Goal: Navigation & Orientation: Find specific page/section

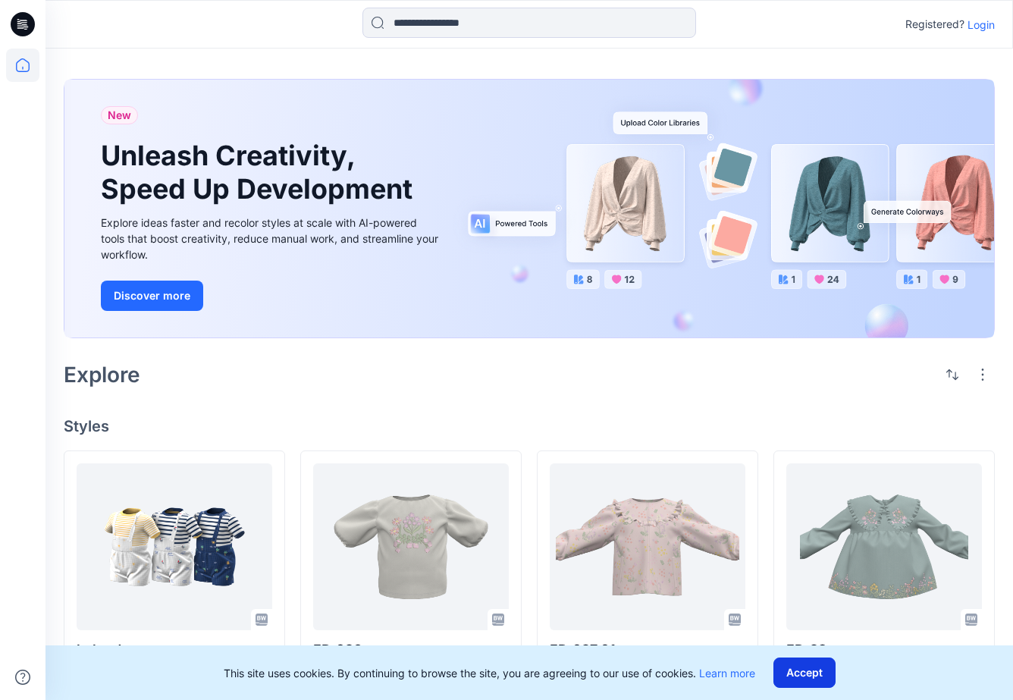
click at [820, 682] on button "Accept" at bounding box center [805, 673] width 62 height 30
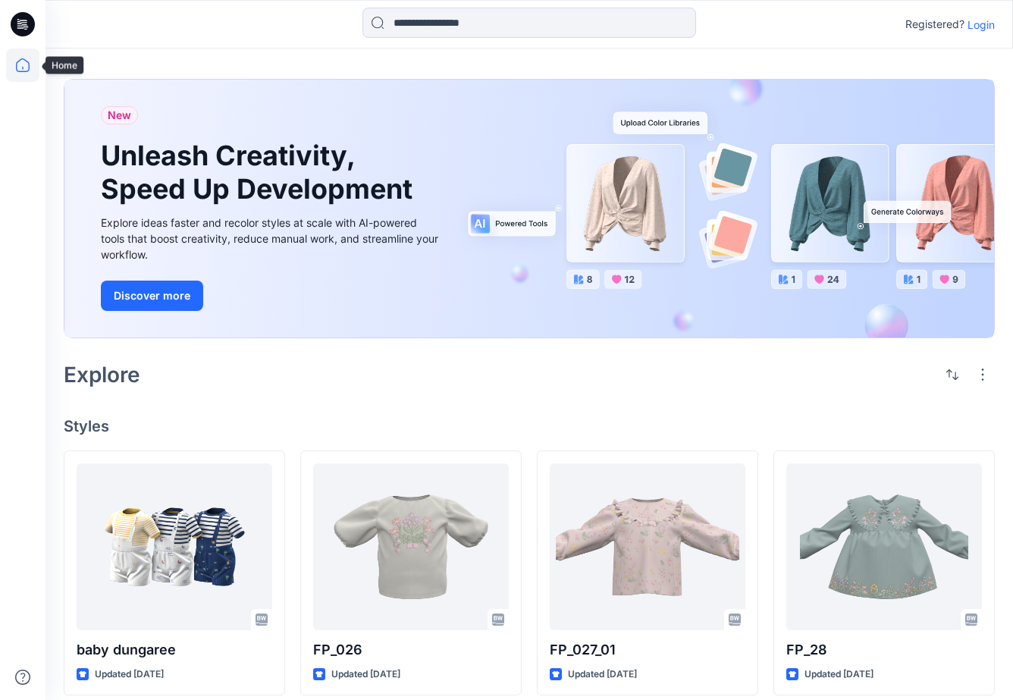
click at [19, 62] on icon at bounding box center [22, 65] width 33 height 33
click at [23, 30] on icon at bounding box center [23, 24] width 24 height 24
click at [988, 21] on p "Login" at bounding box center [981, 25] width 27 height 16
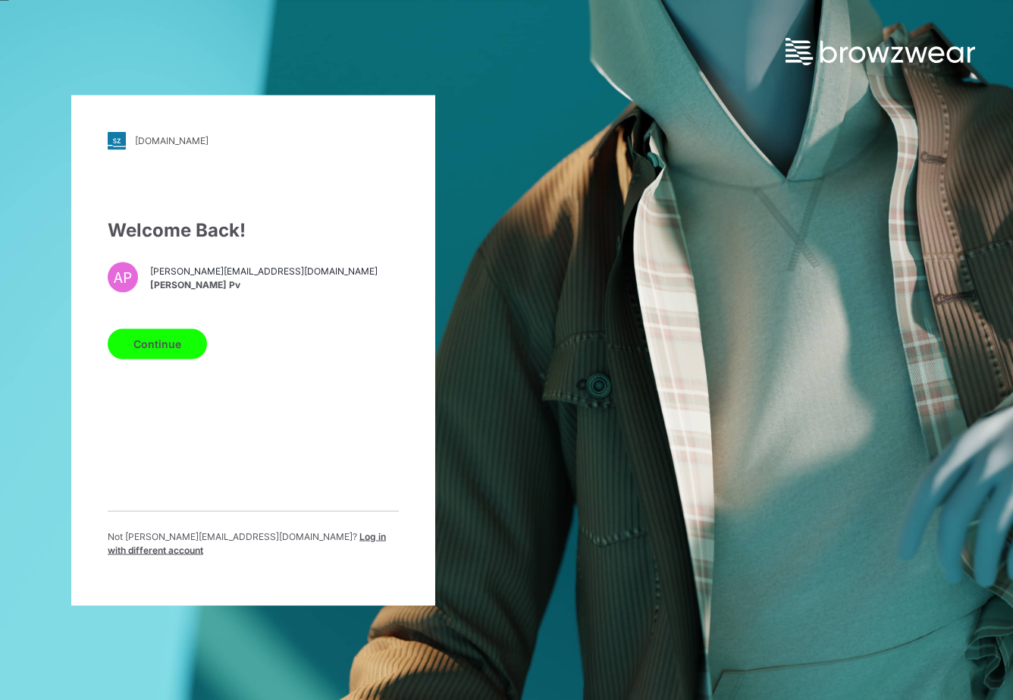
click at [161, 348] on button "Continue" at bounding box center [157, 343] width 99 height 30
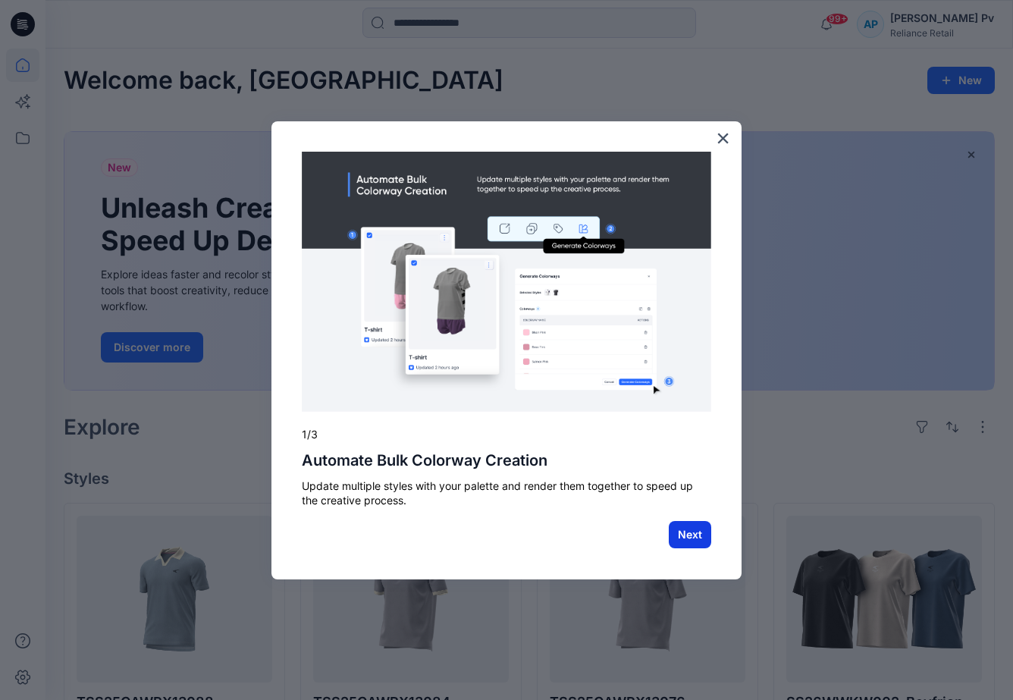
click at [683, 536] on button "Next" at bounding box center [690, 534] width 42 height 27
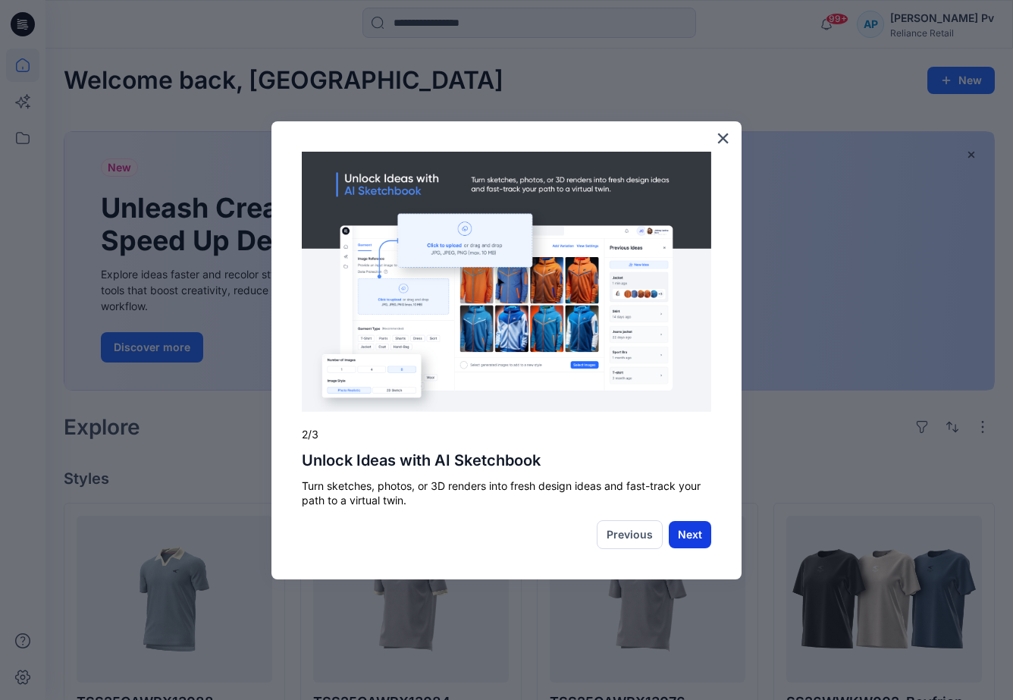
click at [705, 529] on button "Next" at bounding box center [690, 534] width 42 height 27
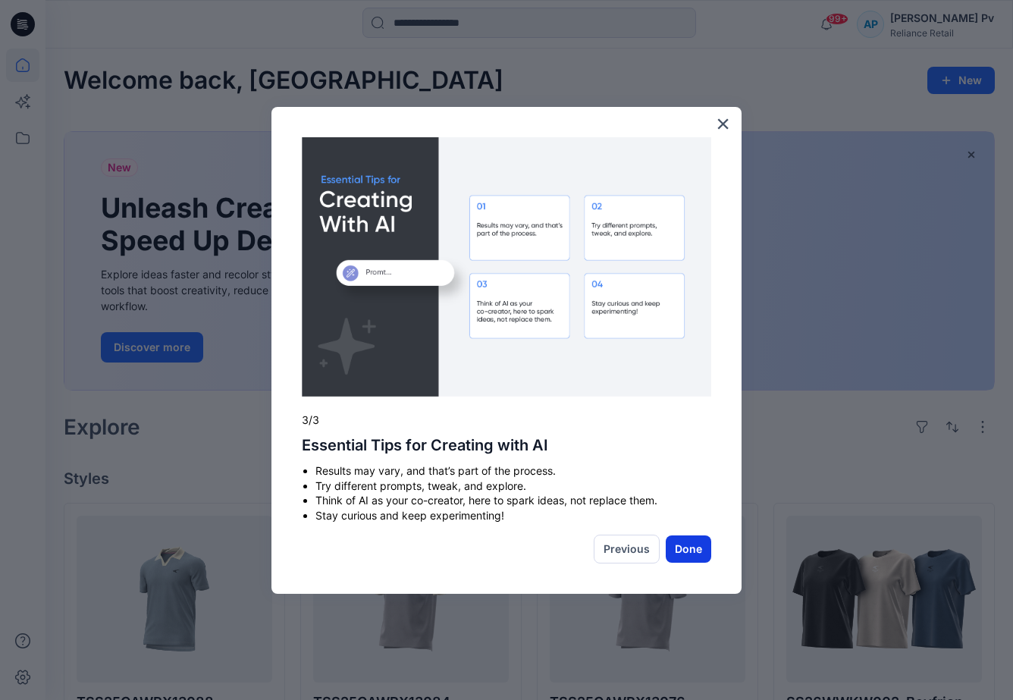
click at [690, 555] on button "Done" at bounding box center [689, 549] width 46 height 27
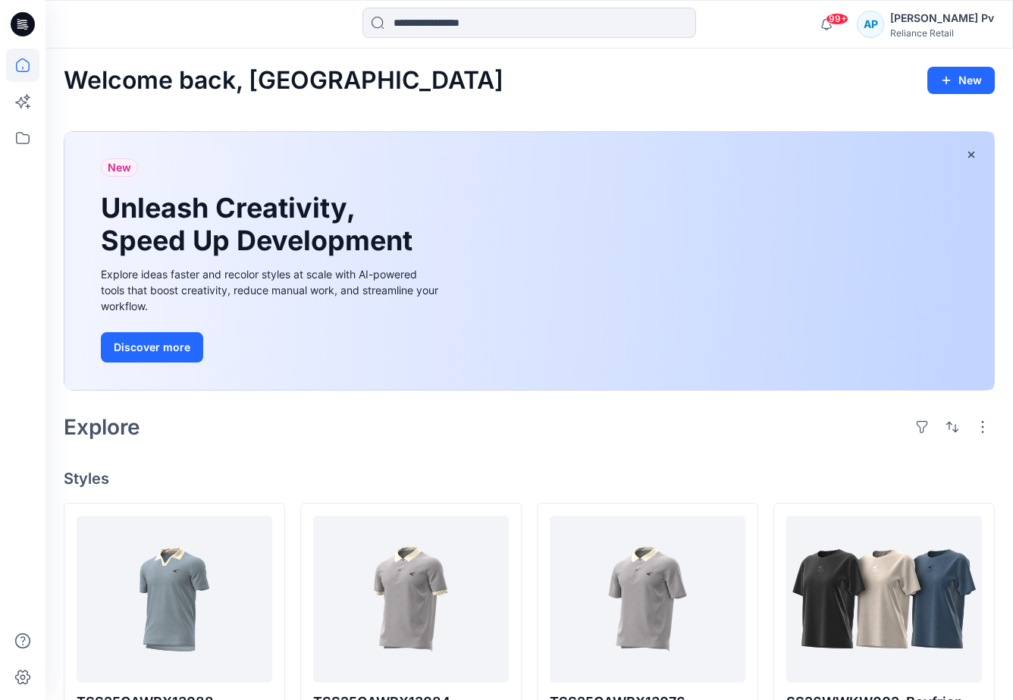
click at [726, 470] on h4 "Styles" at bounding box center [530, 479] width 932 height 18
click at [24, 130] on icon at bounding box center [22, 137] width 33 height 33
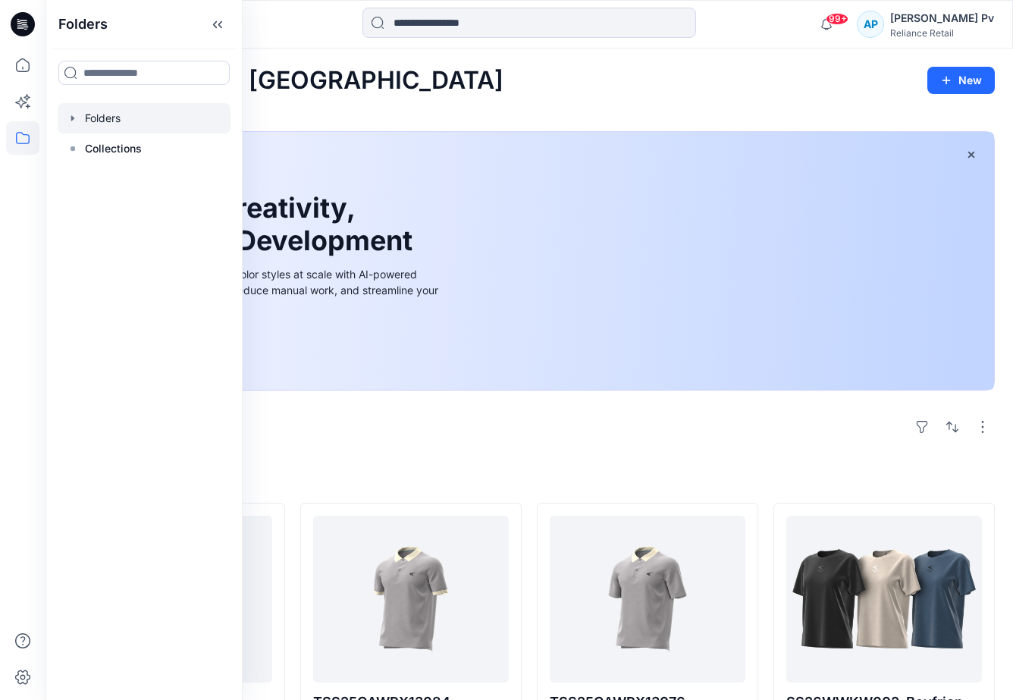
click at [134, 108] on div at bounding box center [144, 118] width 173 height 30
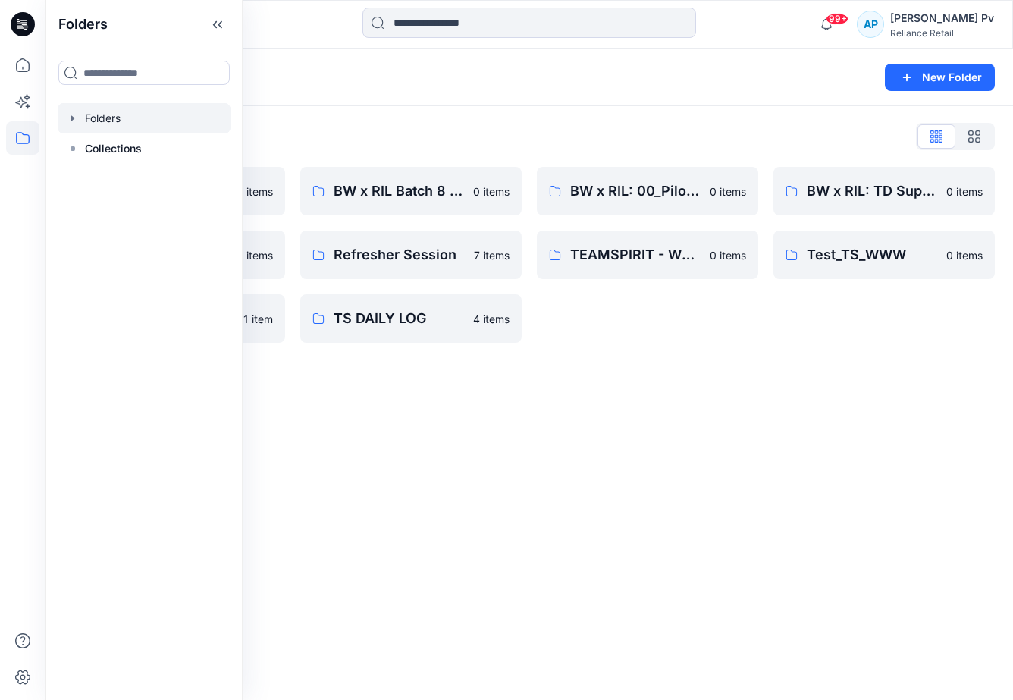
click at [723, 377] on div "Folders New Folder Folders List 3D Library: Mid-Economy Tech 0 items DPC - TREN…" at bounding box center [530, 375] width 968 height 652
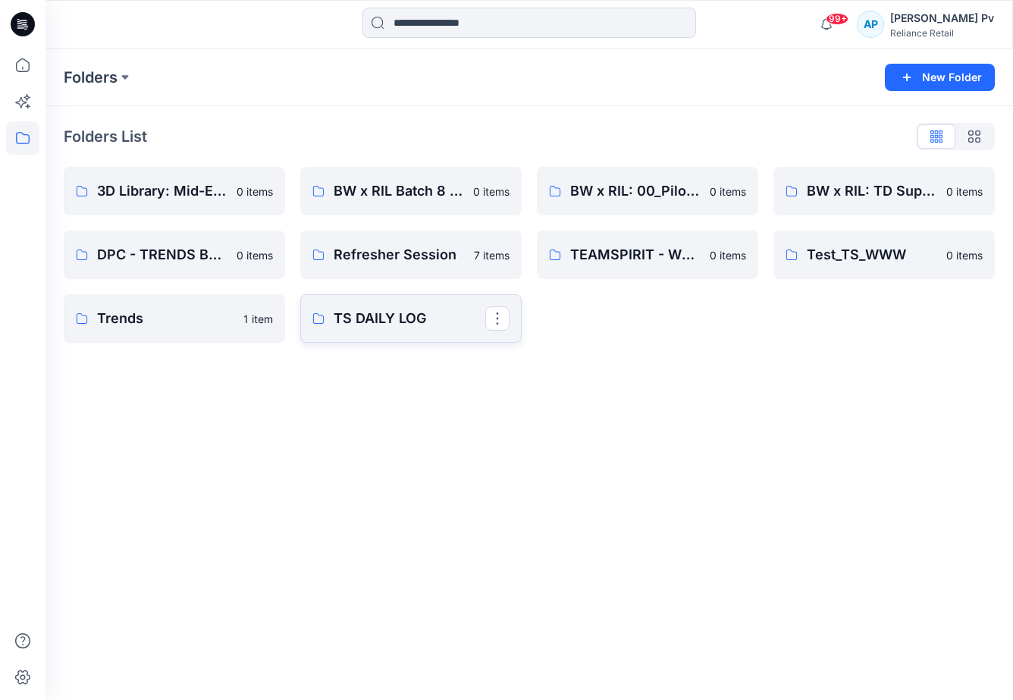
click at [453, 316] on p "TS DAILY LOG" at bounding box center [410, 318] width 152 height 21
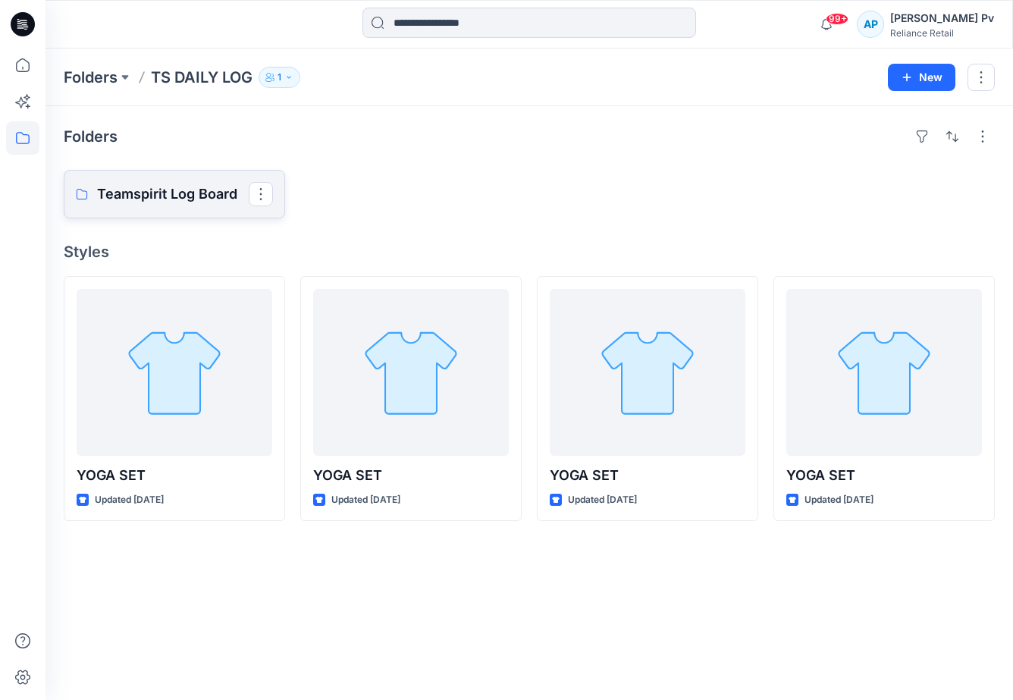
click at [192, 190] on p "Teamspirit Log Board" at bounding box center [173, 194] width 152 height 21
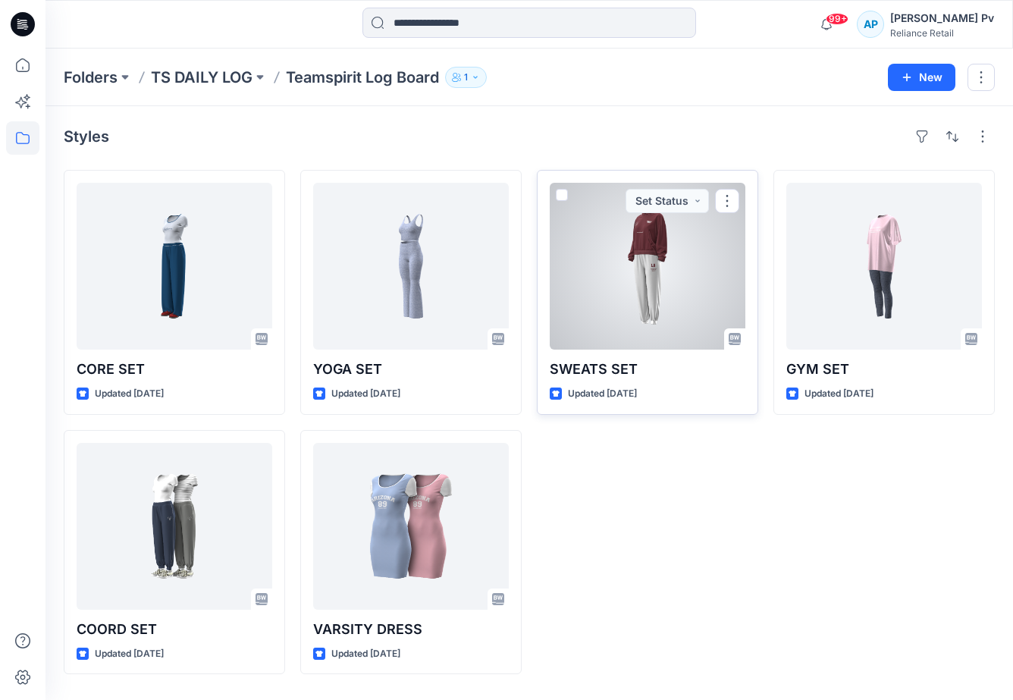
click at [639, 268] on div at bounding box center [648, 266] width 196 height 167
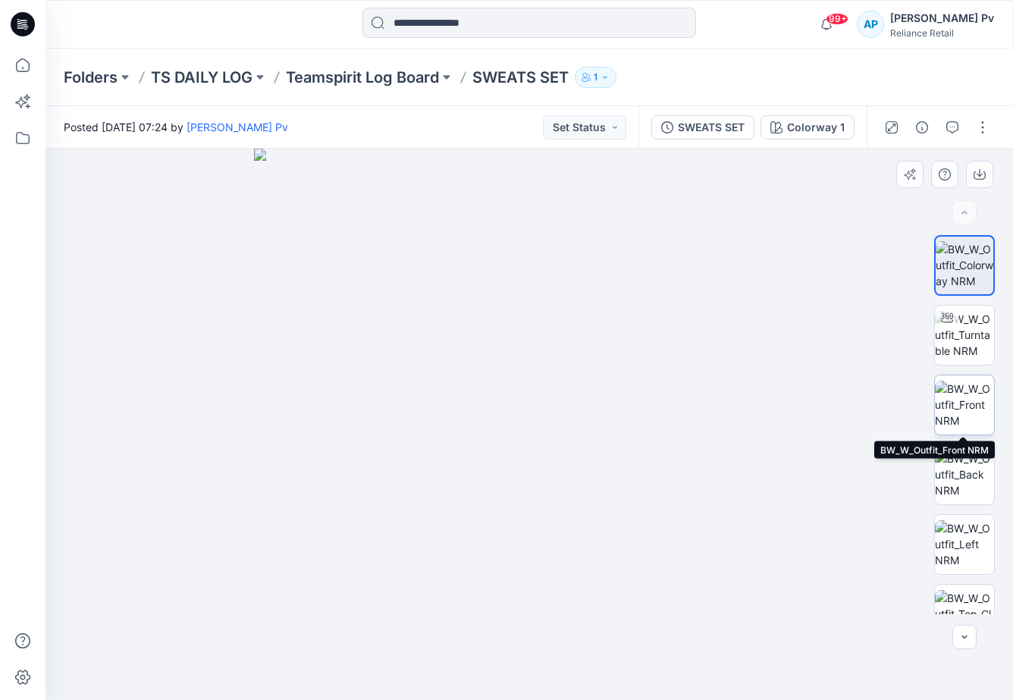
click at [969, 395] on img at bounding box center [964, 405] width 59 height 48
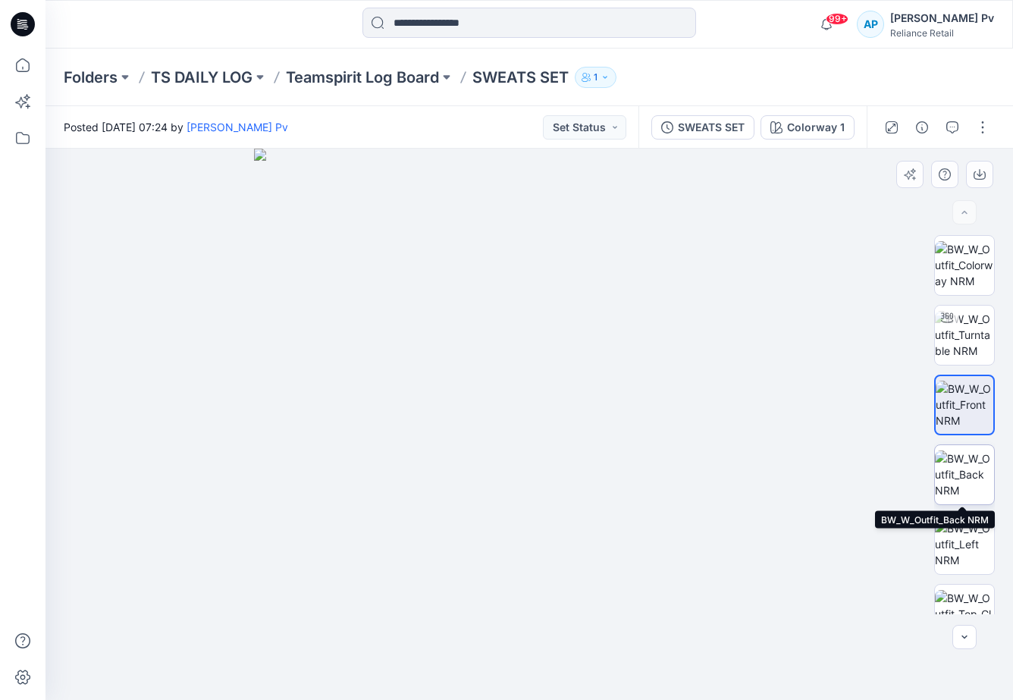
click at [968, 479] on img at bounding box center [964, 475] width 59 height 48
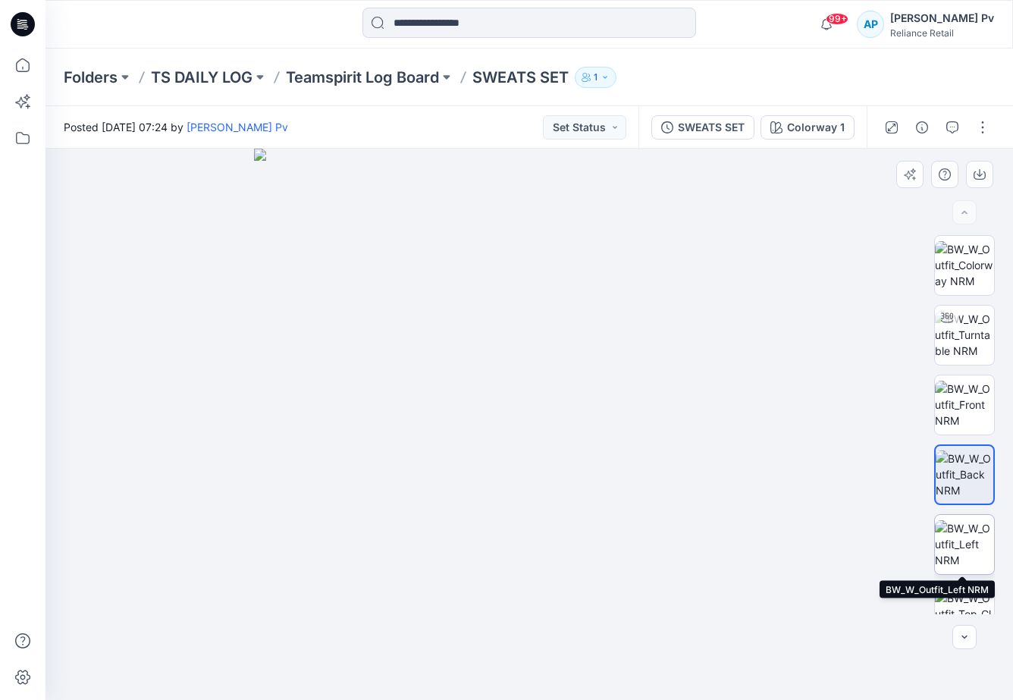
click at [973, 541] on img at bounding box center [964, 544] width 59 height 48
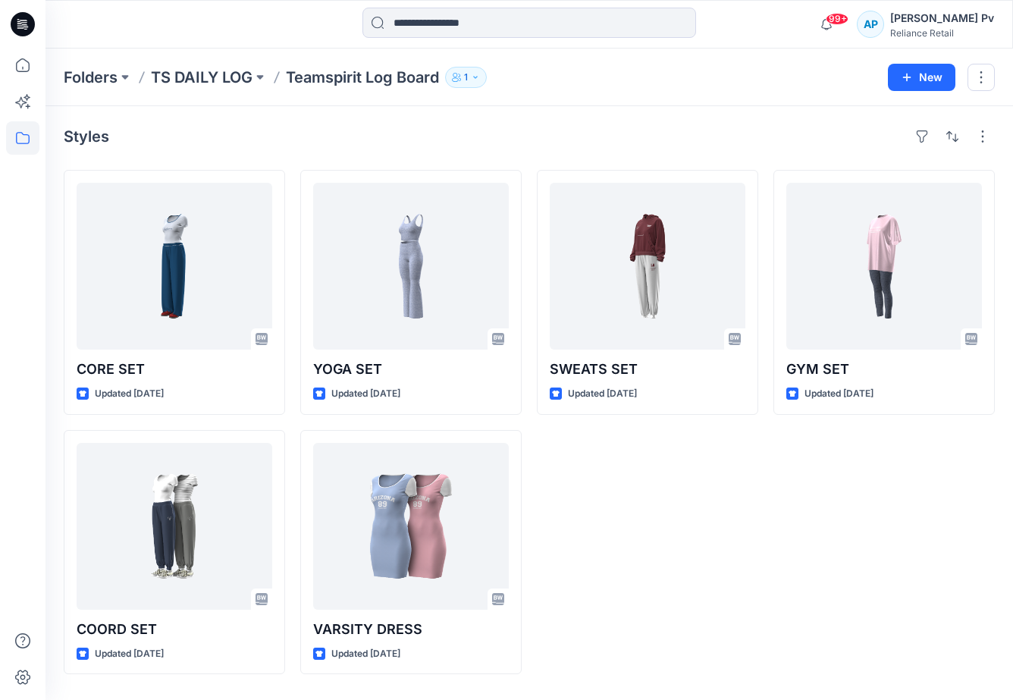
click at [687, 539] on div "SWEATS SET Updated 7 months ago" at bounding box center [648, 422] width 222 height 504
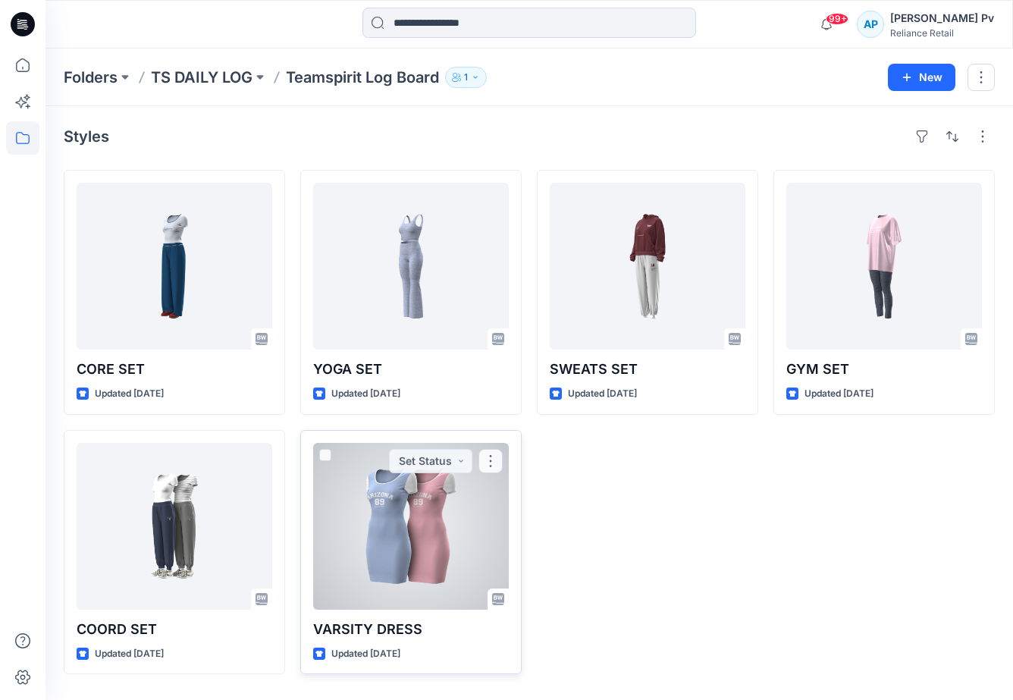
click at [410, 511] on div at bounding box center [411, 526] width 196 height 167
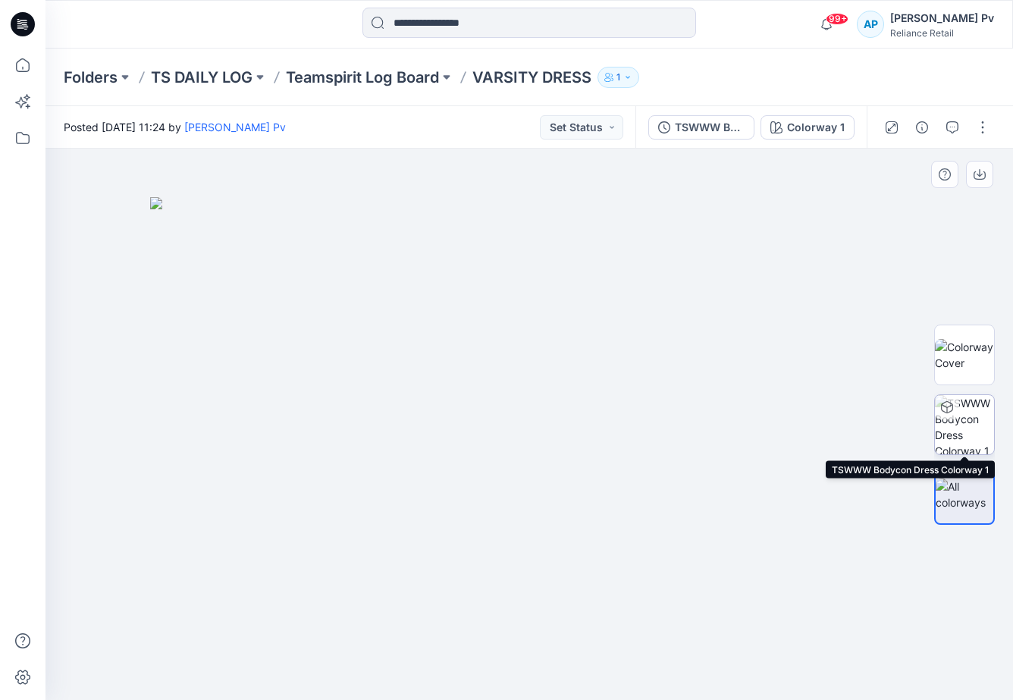
click at [963, 423] on img at bounding box center [964, 424] width 59 height 59
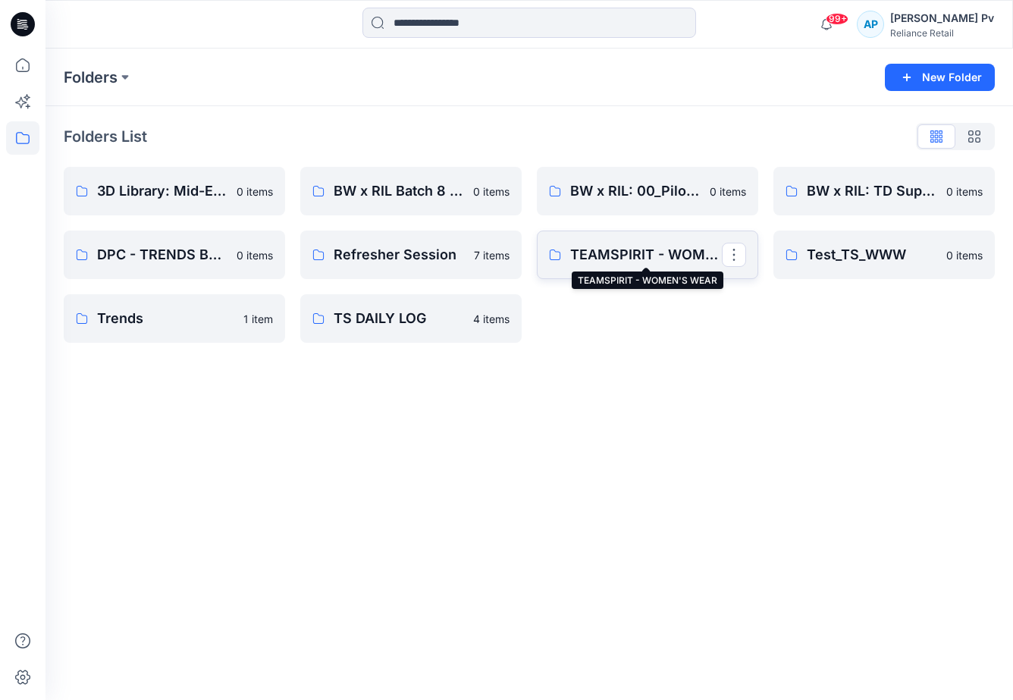
click at [664, 249] on p "TEAMSPIRIT - WOMEN'S WEAR" at bounding box center [646, 254] width 152 height 21
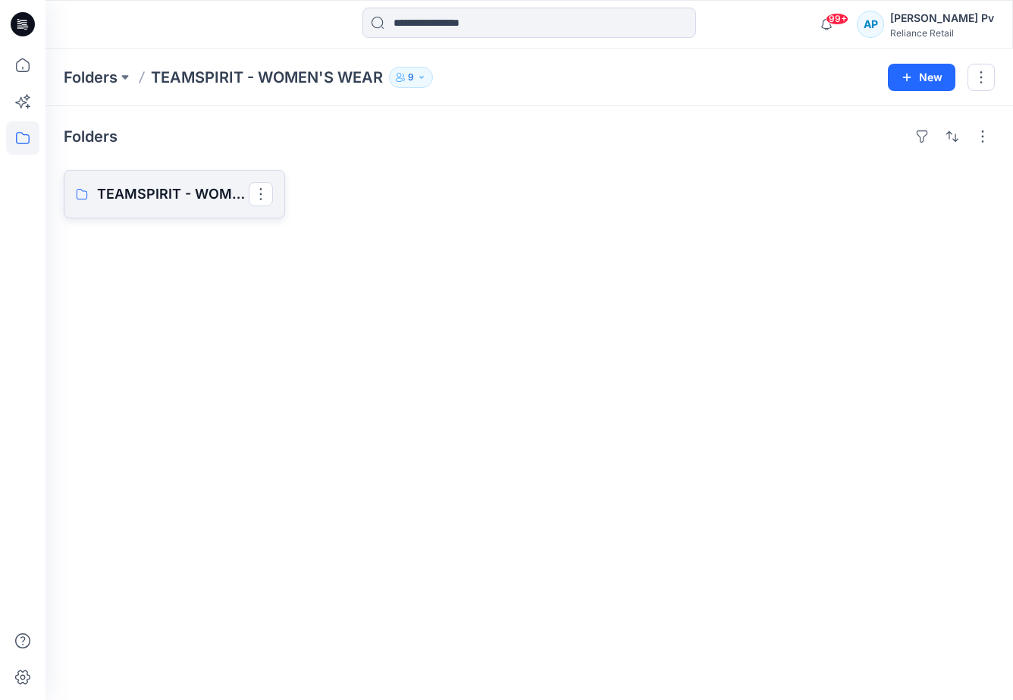
click at [218, 196] on p "TEAMSPIRIT - WOMEN'S WEAR Board" at bounding box center [173, 194] width 152 height 21
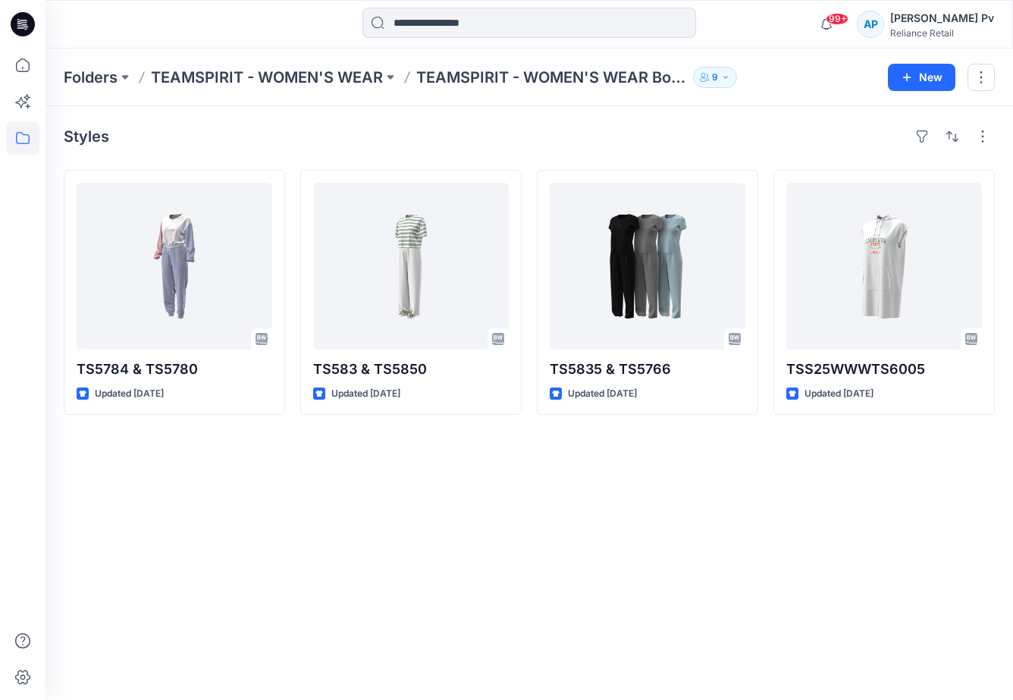
click at [541, 454] on div "Styles TS5784 & TS5780 Updated 10 months ago TS583 & TS5850 Updated 10 months a…" at bounding box center [530, 403] width 968 height 594
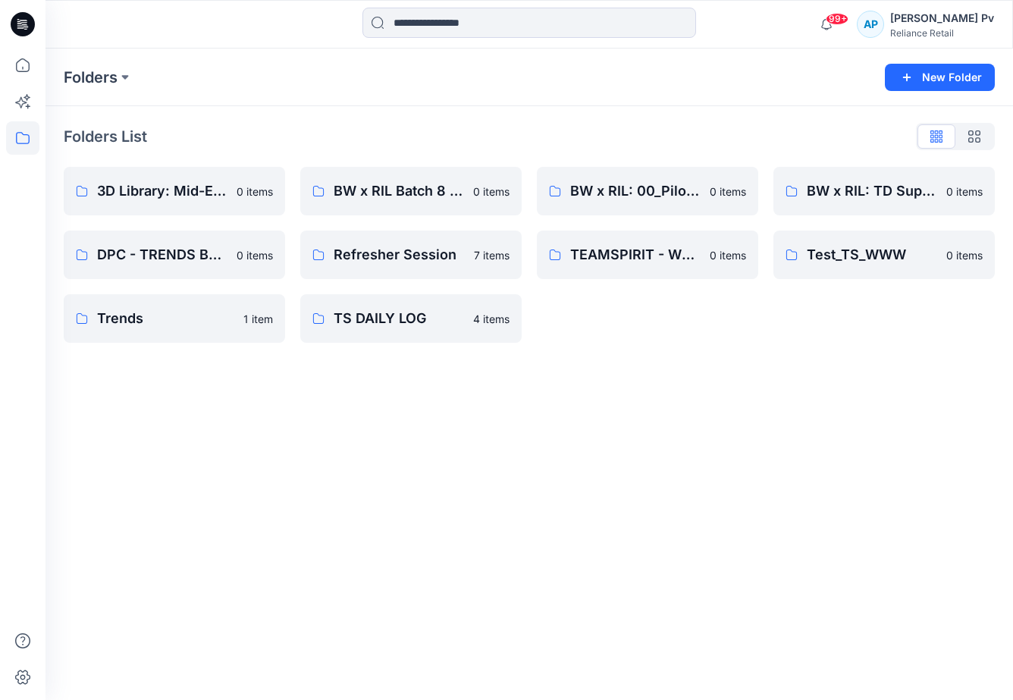
click at [365, 413] on div "Folders New Folder Folders List 3D Library: Mid-Economy Tech 0 items DPC - TREN…" at bounding box center [530, 375] width 968 height 652
click at [394, 181] on p "BW x RIL Batch 8 Core Training" at bounding box center [399, 191] width 130 height 21
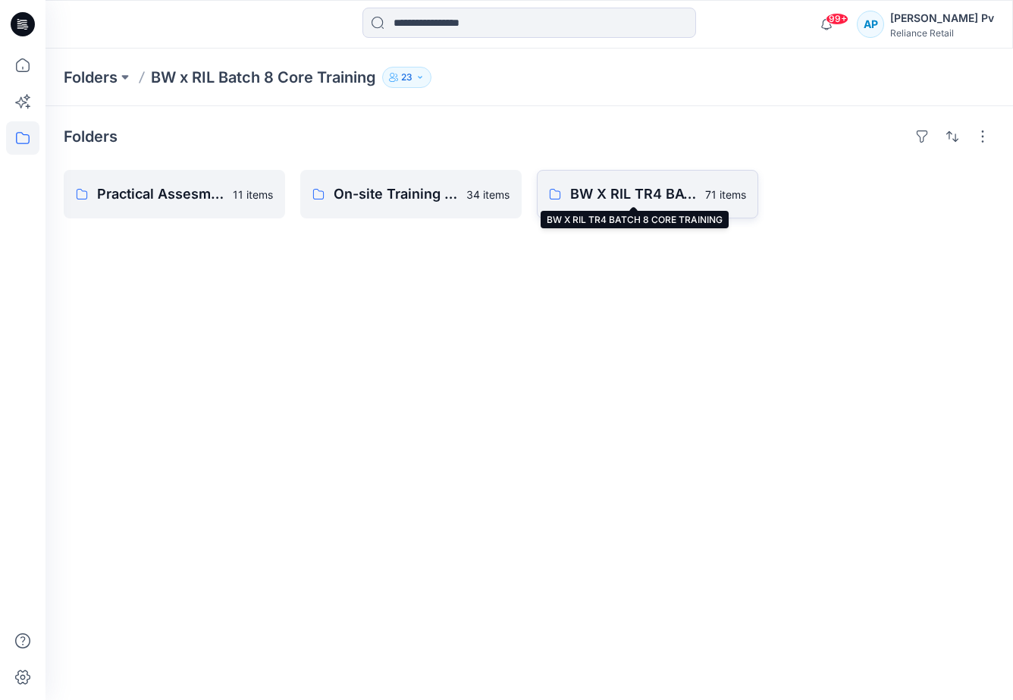
click at [645, 185] on p "BW X RIL TR4 BATCH 8 CORE TRAINING" at bounding box center [633, 194] width 126 height 21
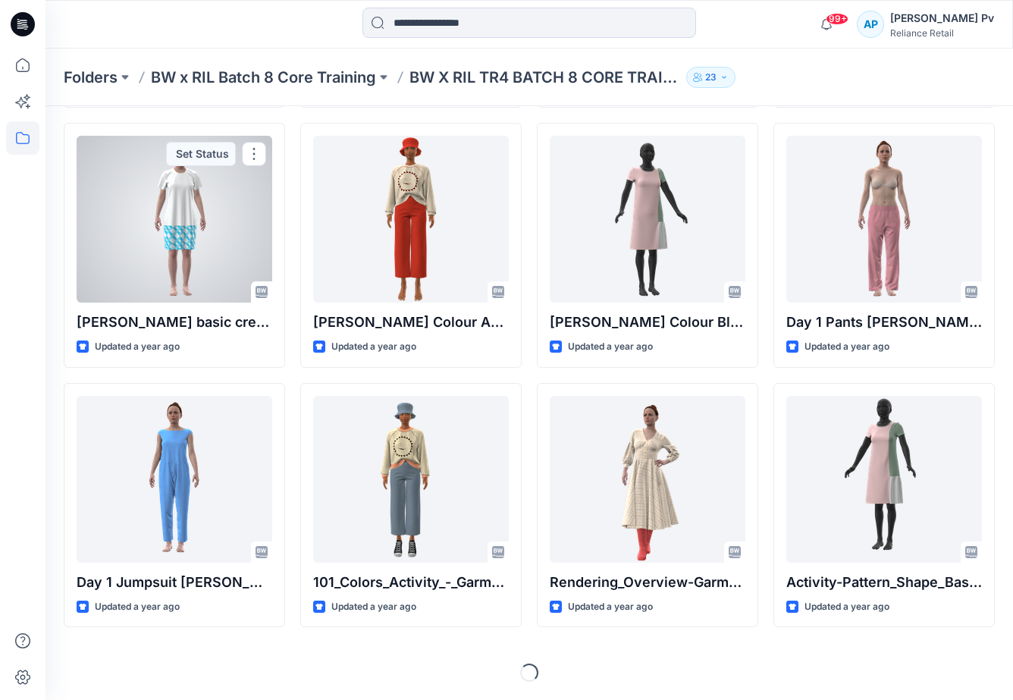
scroll to position [1090, 0]
